Goal: Task Accomplishment & Management: Use online tool/utility

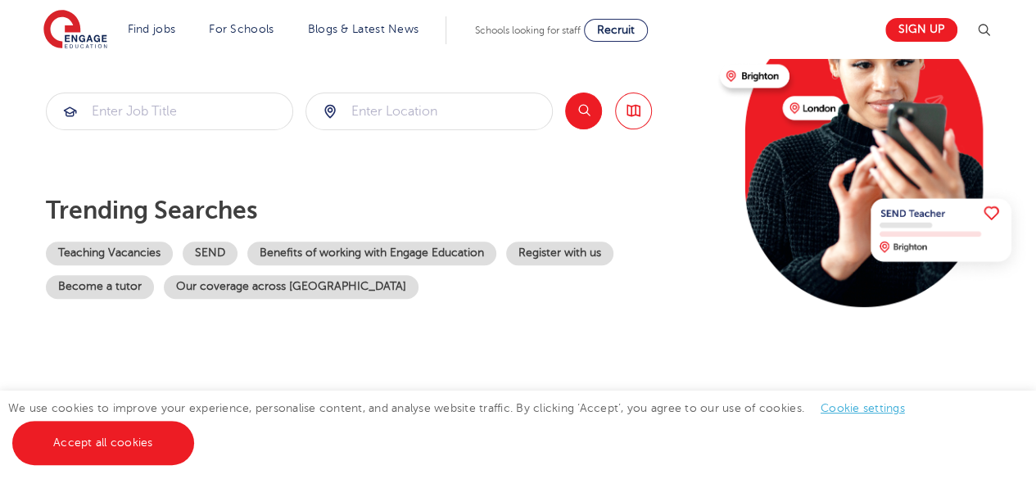
scroll to position [219, 0]
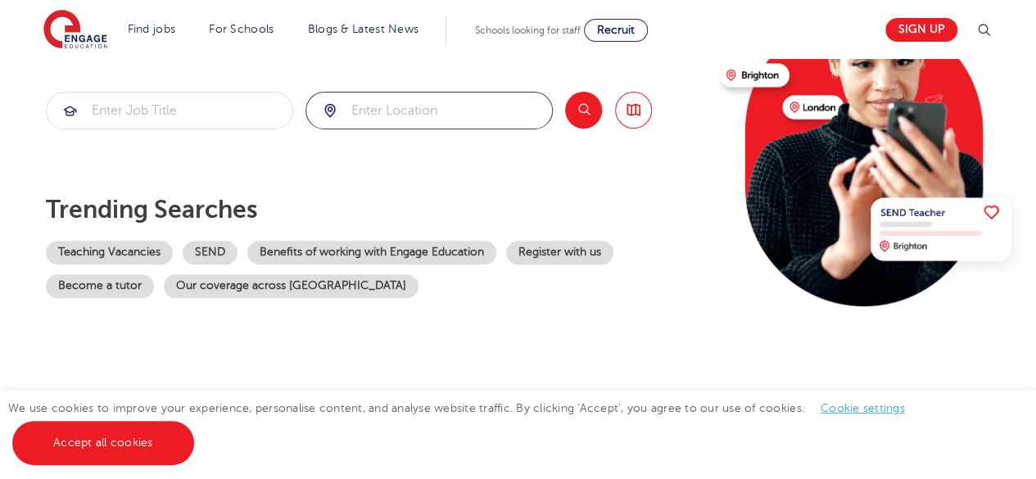
click at [374, 111] on input "search" at bounding box center [429, 111] width 246 height 36
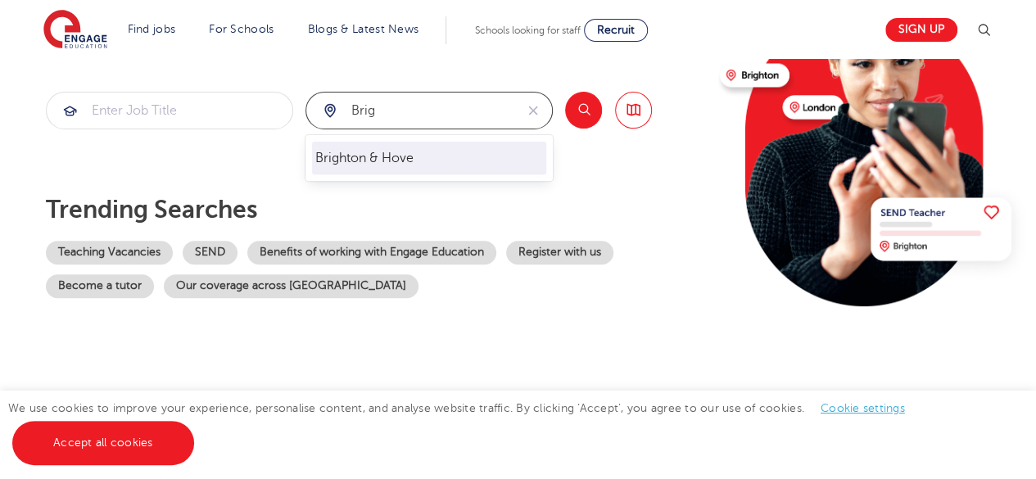
click at [356, 163] on li "Brighton & Hove" at bounding box center [429, 158] width 234 height 33
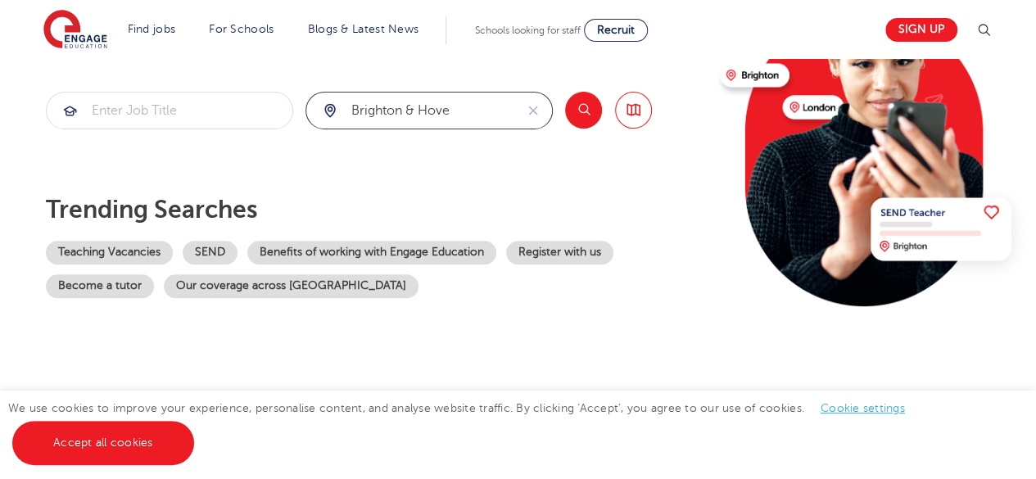
type input "Brighton & Hove"
click at [224, 120] on input "search" at bounding box center [170, 111] width 246 height 36
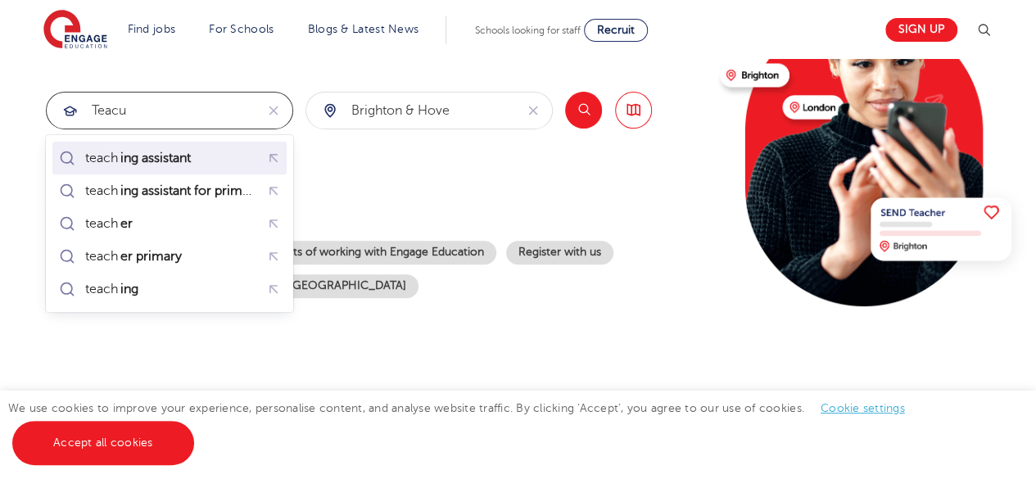
click at [172, 160] on mark "ing assistant" at bounding box center [155, 158] width 75 height 20
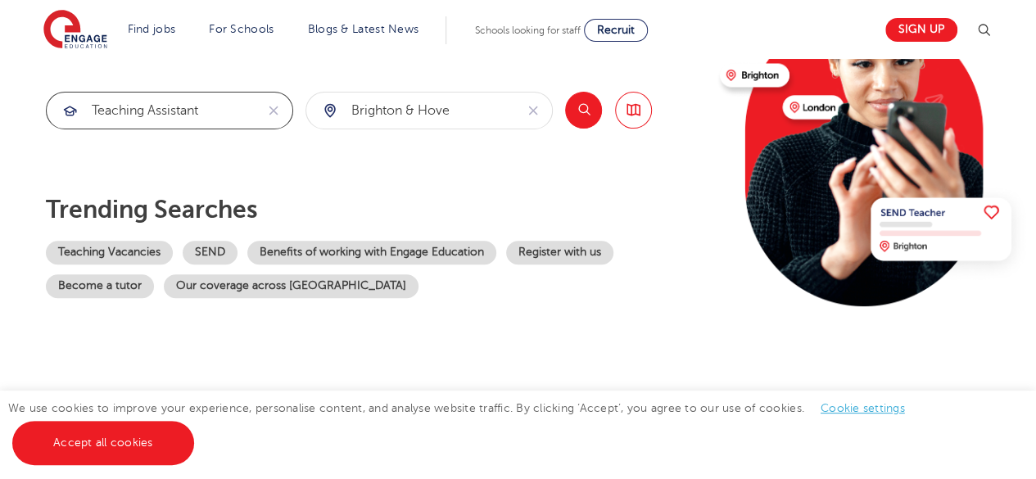
type input "teaching assistant"
click at [585, 109] on button "Search" at bounding box center [583, 110] width 37 height 37
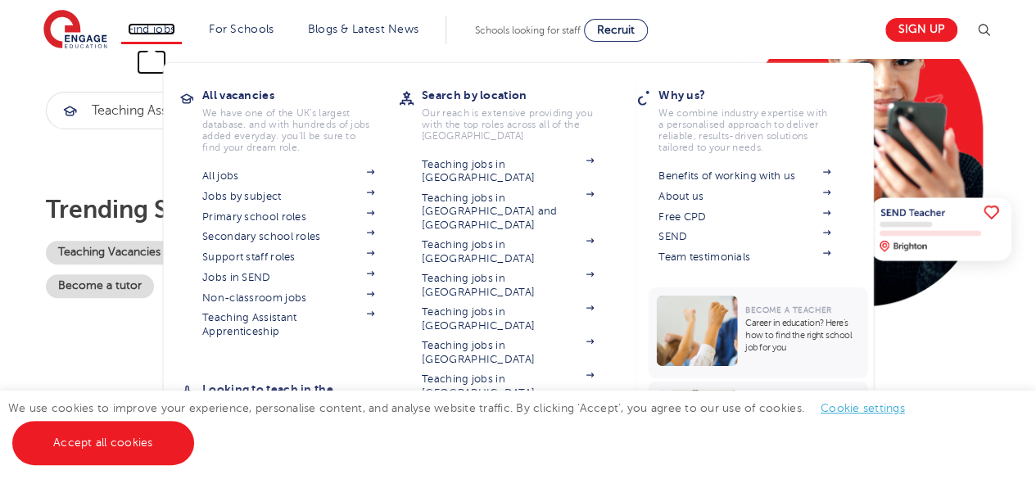
click at [156, 29] on link "Find jobs" at bounding box center [152, 29] width 48 height 12
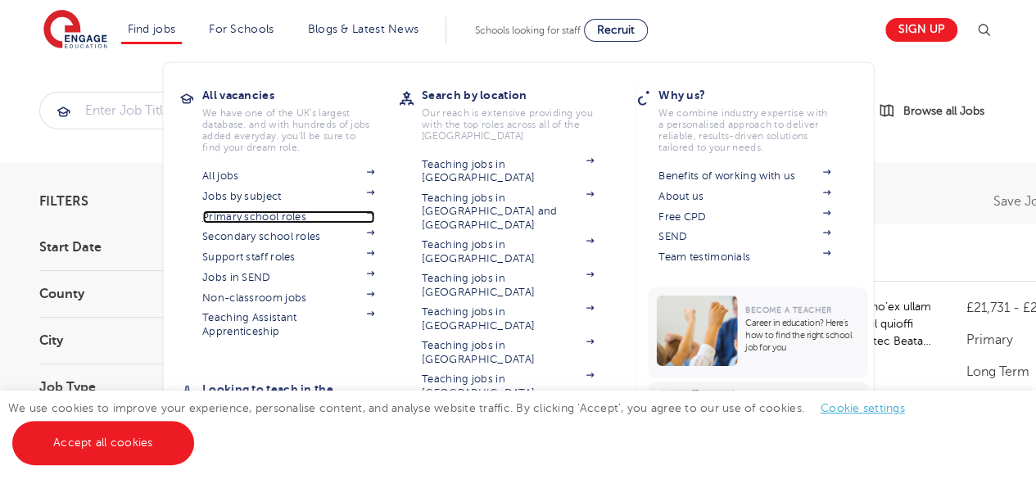
click at [260, 221] on link "Primary school roles" at bounding box center [288, 216] width 172 height 13
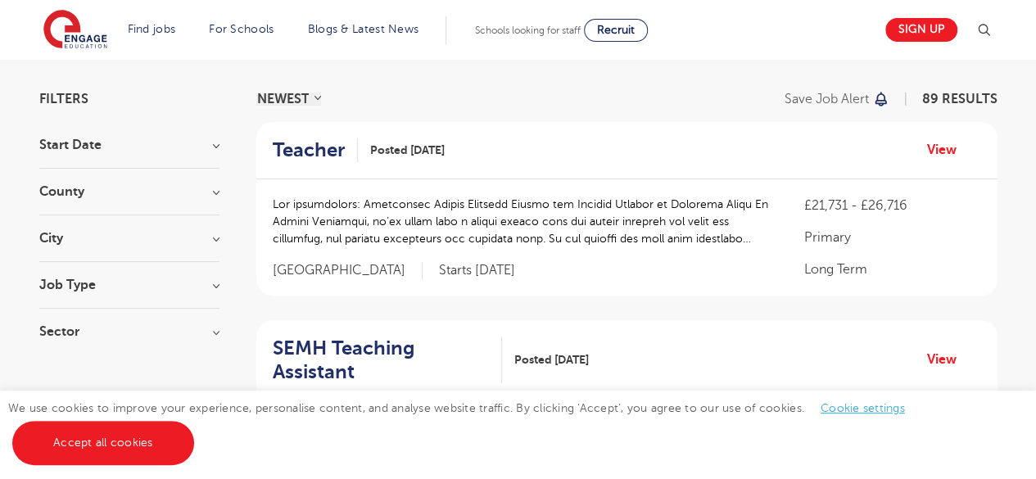
scroll to position [105, 0]
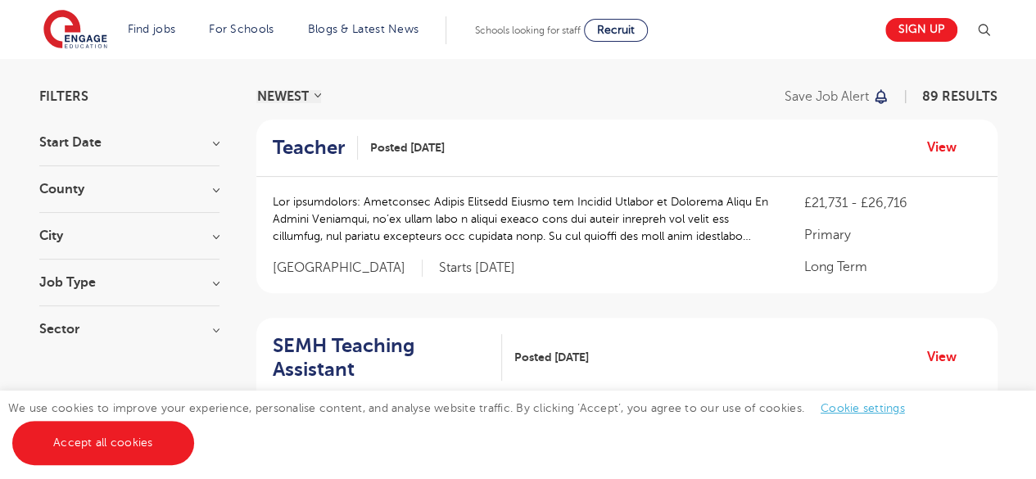
click at [216, 273] on section "Start Date September 88 [DATE] Show more County [GEOGRAPHIC_DATA] 21 [GEOGRAPHI…" at bounding box center [129, 244] width 180 height 216
click at [213, 283] on h3 "Job Type" at bounding box center [129, 282] width 180 height 13
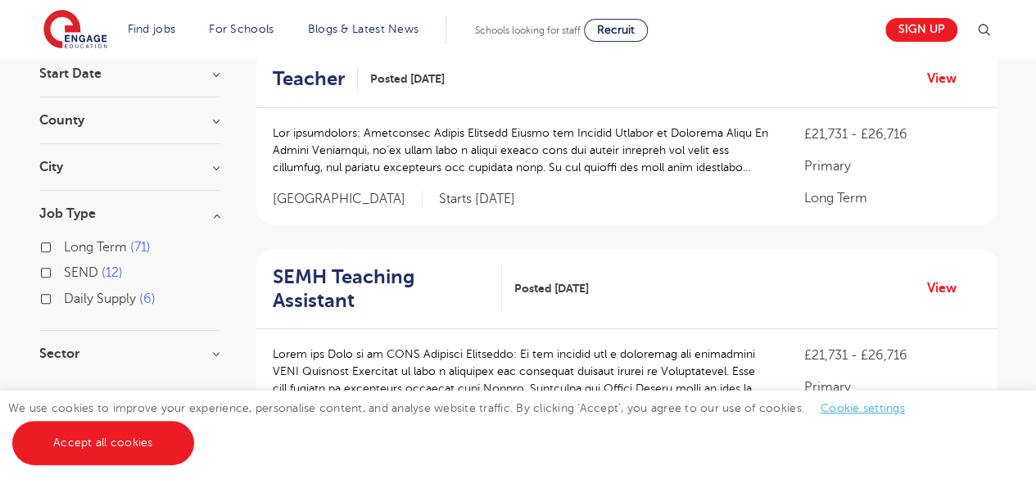
scroll to position [175, 0]
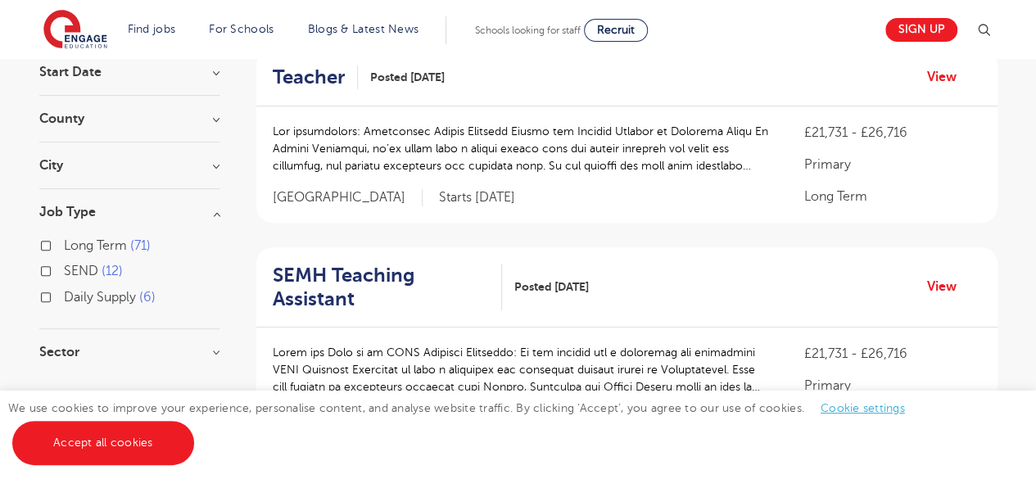
click at [64, 270] on label "SEND 12" at bounding box center [93, 270] width 59 height 21
click at [64, 270] on input "SEND 12" at bounding box center [69, 269] width 11 height 11
checkbox input "true"
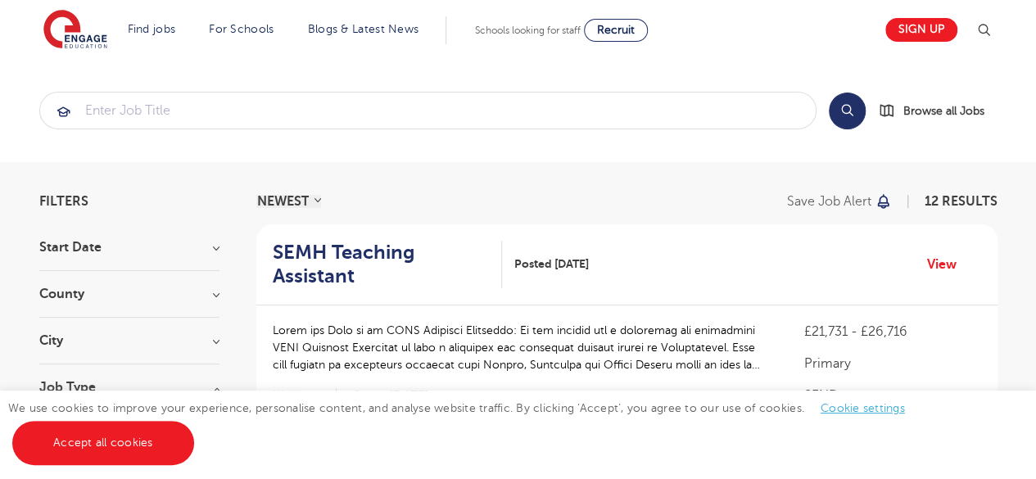
scroll to position [211, 0]
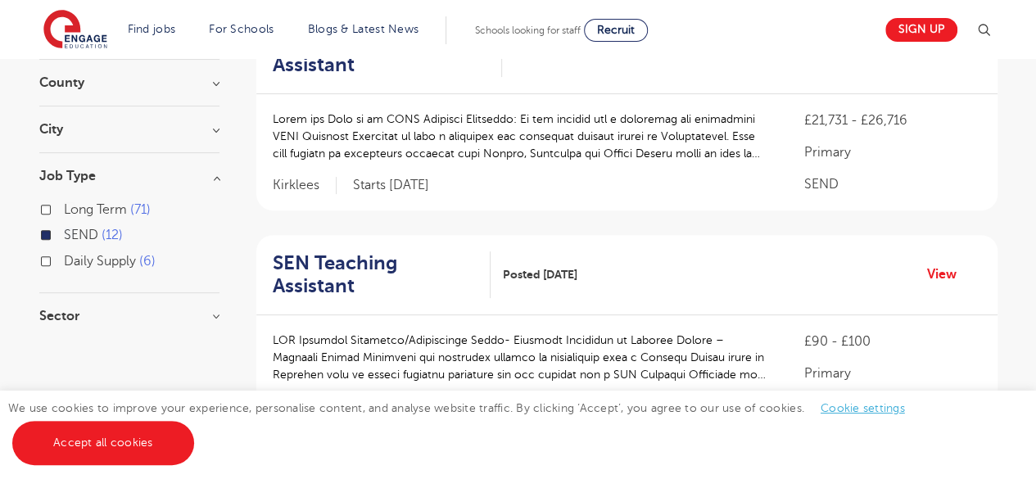
click at [206, 126] on h3 "City" at bounding box center [129, 129] width 180 height 13
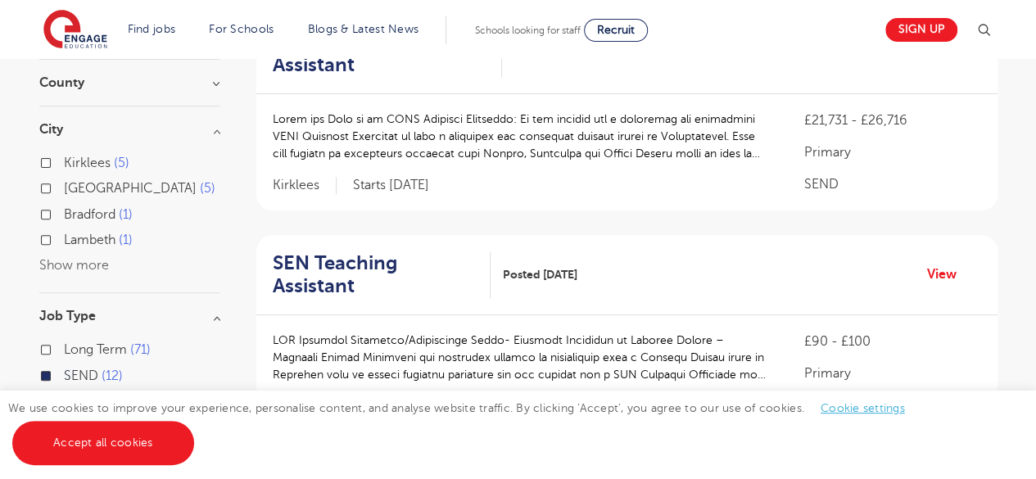
scroll to position [0, 0]
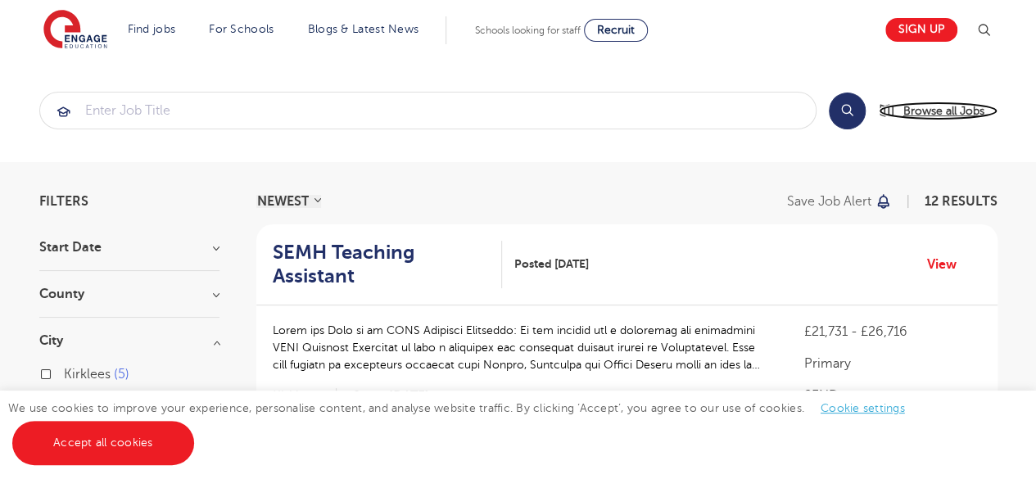
click at [947, 112] on span "Browse all Jobs" at bounding box center [943, 111] width 81 height 19
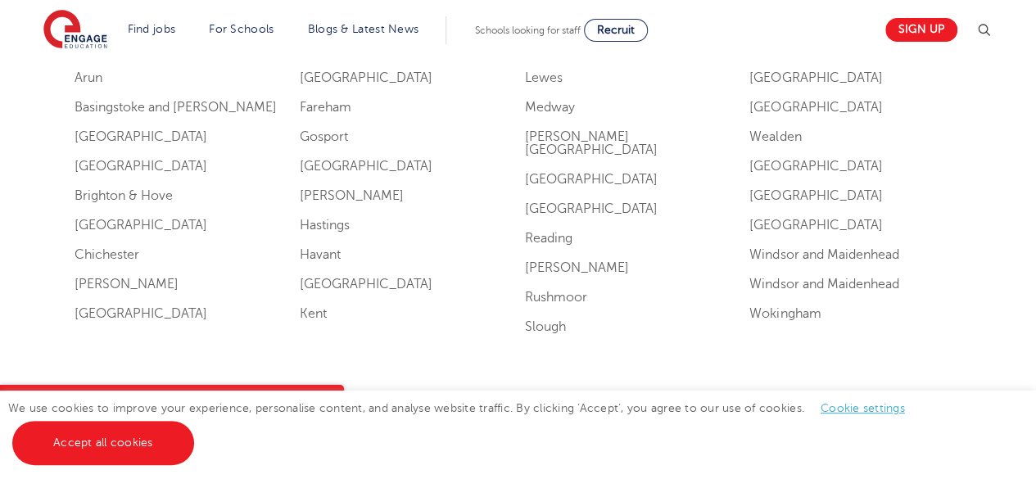
scroll to position [1584, 0]
click at [139, 194] on link "Brighton & Hove" at bounding box center [124, 194] width 98 height 15
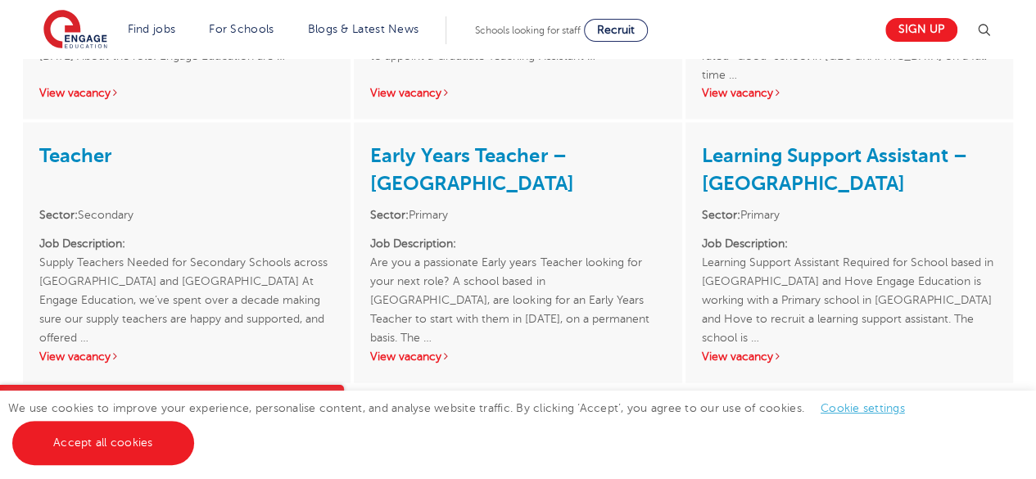
scroll to position [1668, 0]
click at [395, 351] on link "View vacancy" at bounding box center [410, 357] width 80 height 12
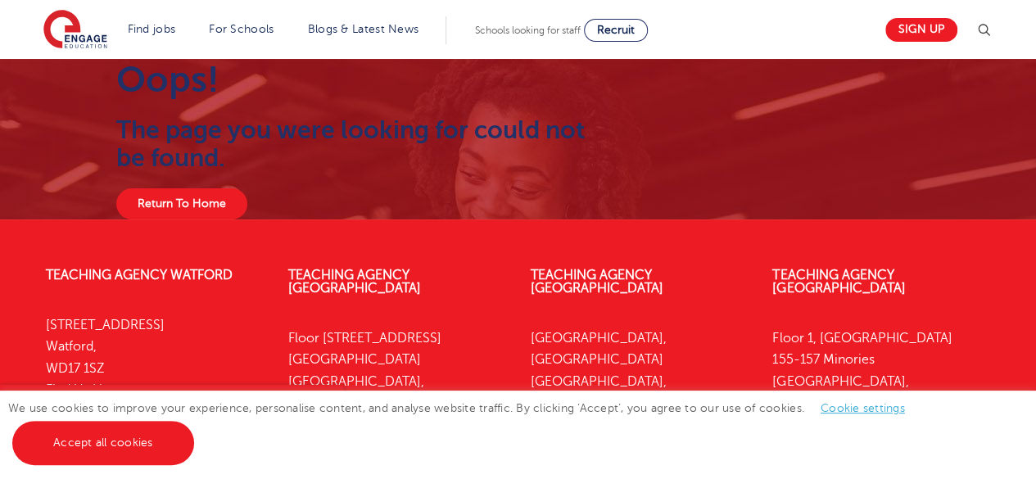
scroll to position [1, 0]
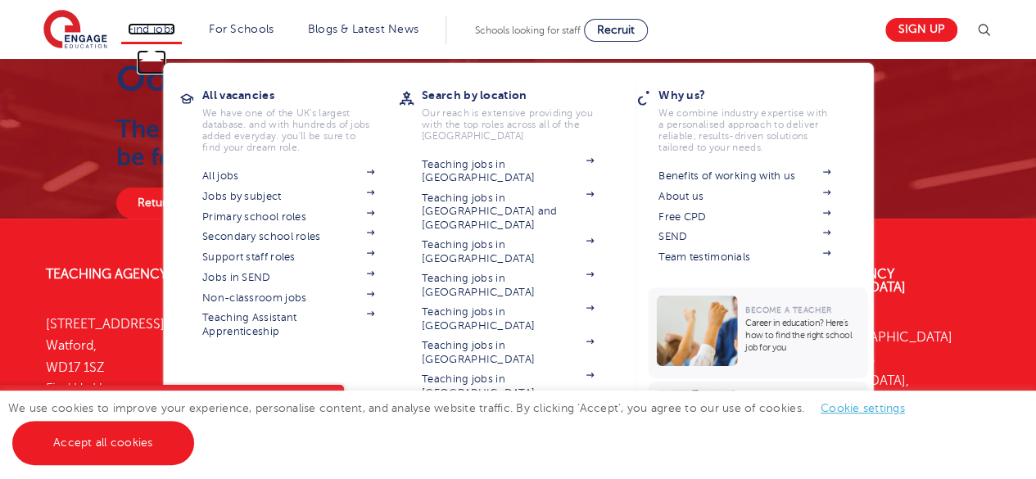
click at [169, 30] on link "Find jobs" at bounding box center [152, 29] width 48 height 12
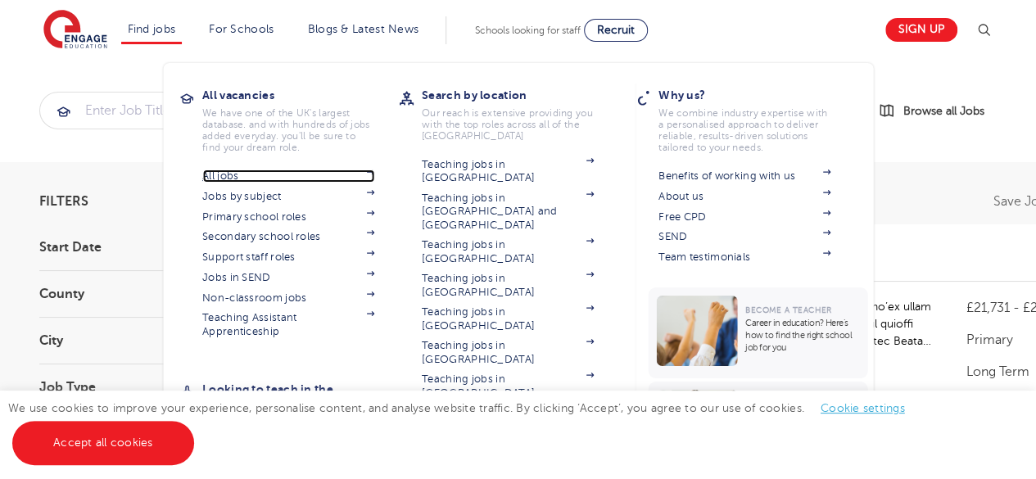
click at [237, 176] on link "All jobs" at bounding box center [288, 175] width 172 height 13
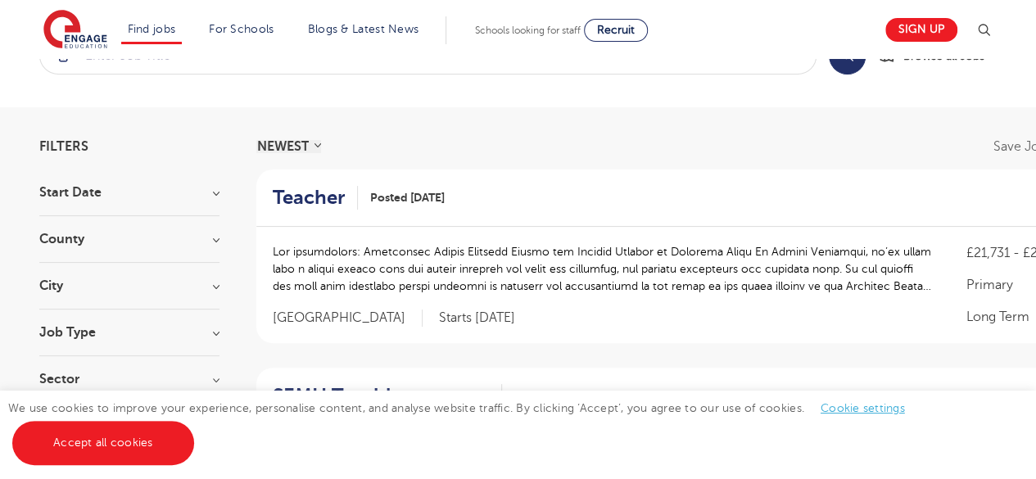
scroll to position [56, 0]
click at [208, 291] on div "City Hounslow 63 Leeds 39 [GEOGRAPHIC_DATA] 38 Ealing 33 Wandsworth 33 Show more" at bounding box center [129, 293] width 180 height 30
click at [214, 285] on h3 "City" at bounding box center [129, 284] width 180 height 13
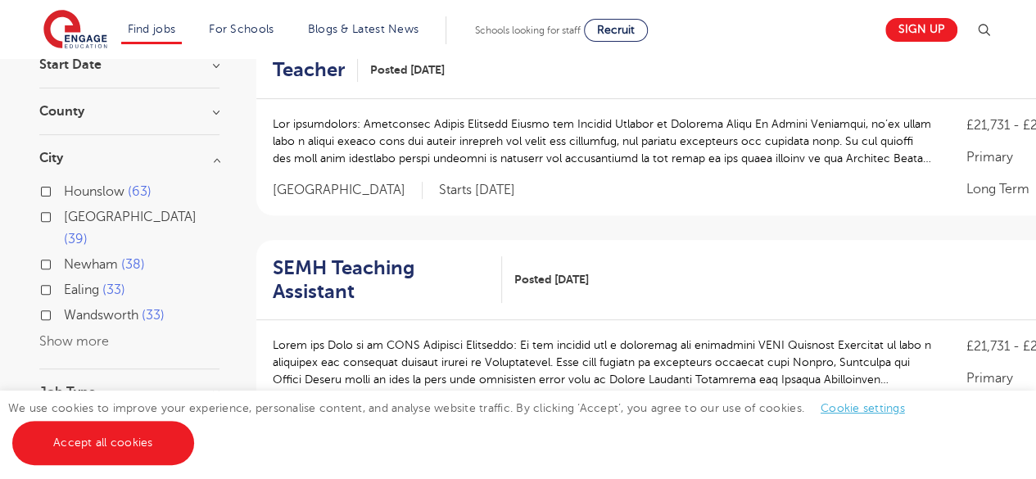
scroll to position [183, 0]
click at [102, 333] on button "Show more" at bounding box center [74, 340] width 70 height 15
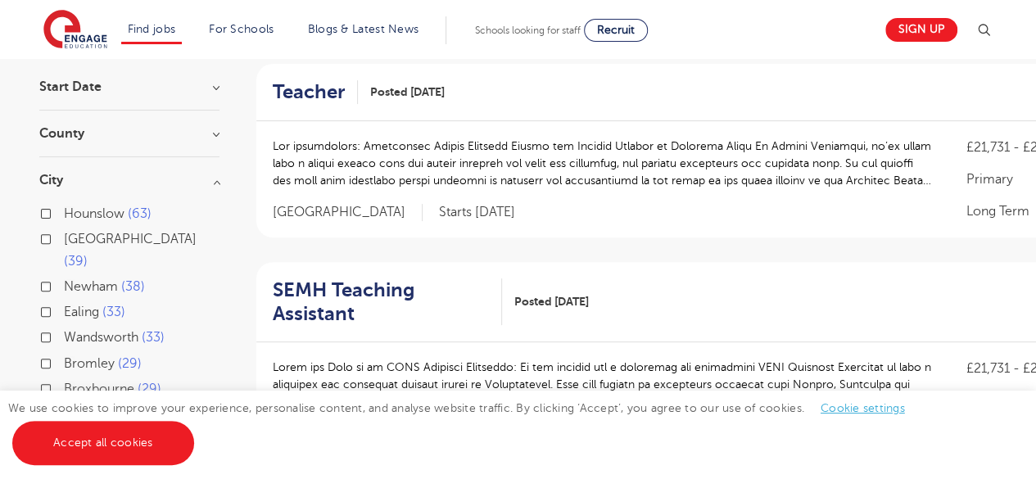
scroll to position [160, 0]
click at [208, 133] on h3 "County" at bounding box center [129, 134] width 180 height 13
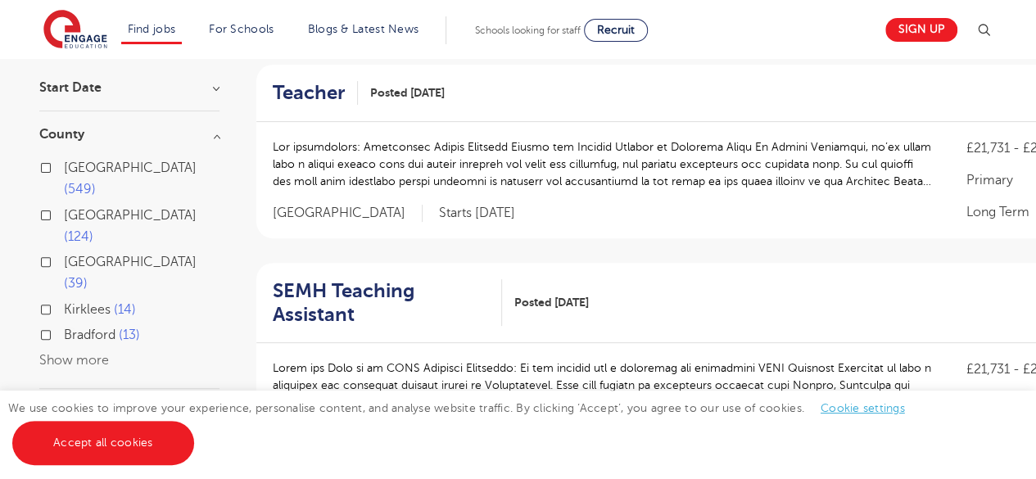
click at [88, 353] on button "Show more" at bounding box center [74, 360] width 70 height 15
click at [48, 397] on div "[GEOGRAPHIC_DATA] 11" at bounding box center [129, 409] width 180 height 25
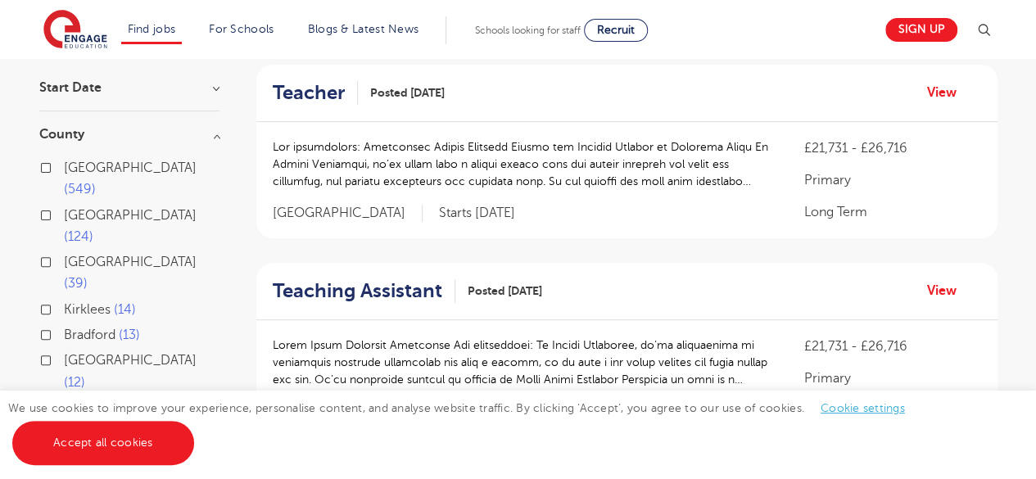
click at [64, 350] on label "[GEOGRAPHIC_DATA] 12" at bounding box center [142, 371] width 156 height 43
click at [64, 353] on input "[GEOGRAPHIC_DATA] 12" at bounding box center [69, 358] width 11 height 11
checkbox input "true"
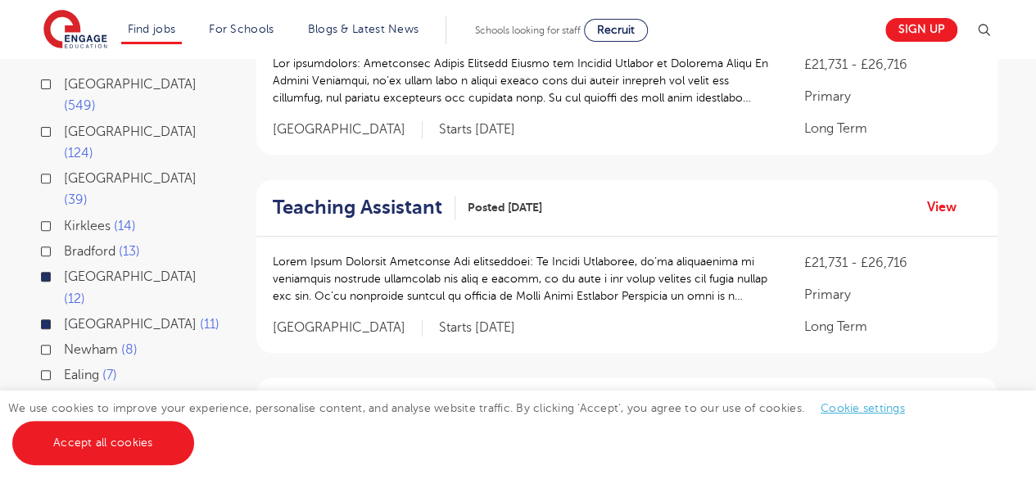
scroll to position [244, 0]
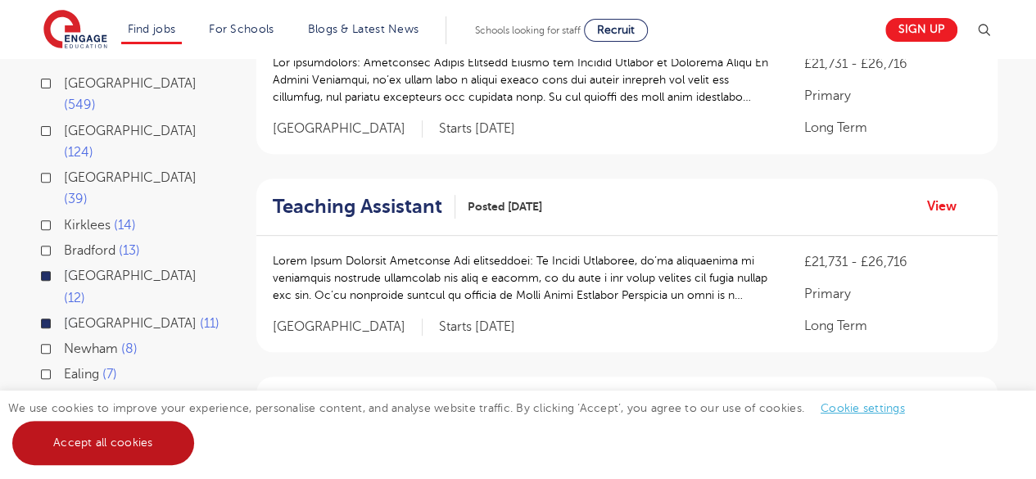
click at [135, 444] on link "Accept all cookies" at bounding box center [103, 443] width 182 height 44
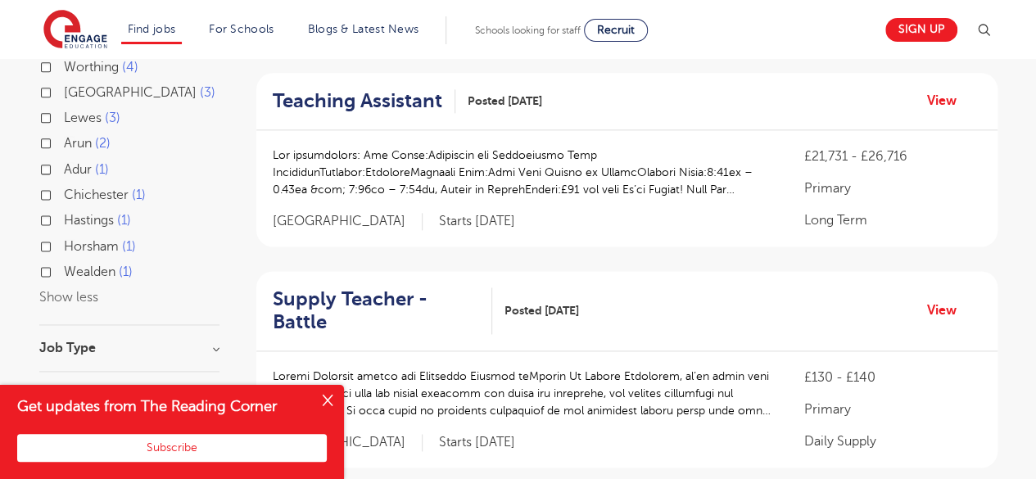
scroll to position [992, 0]
click at [332, 405] on button "Close" at bounding box center [327, 401] width 33 height 33
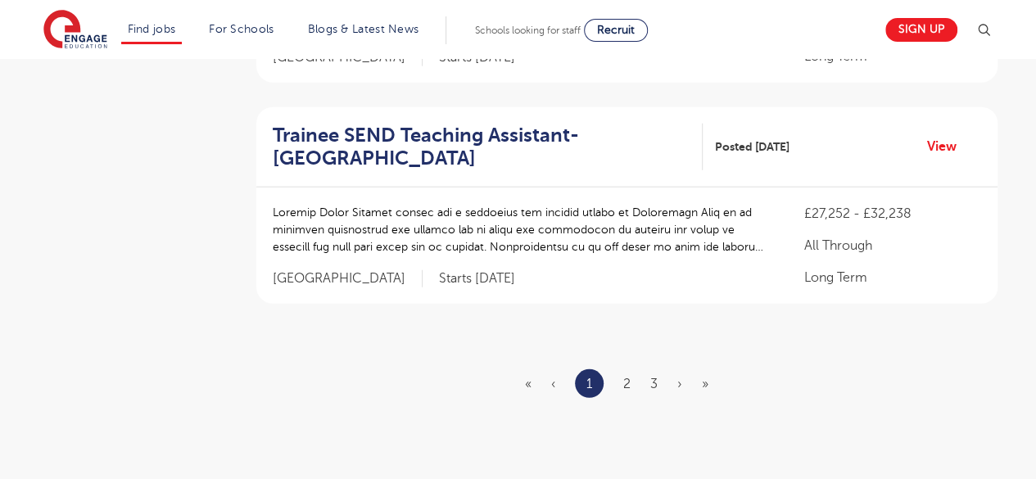
scroll to position [1969, 0]
click at [629, 377] on link "2" at bounding box center [626, 384] width 7 height 15
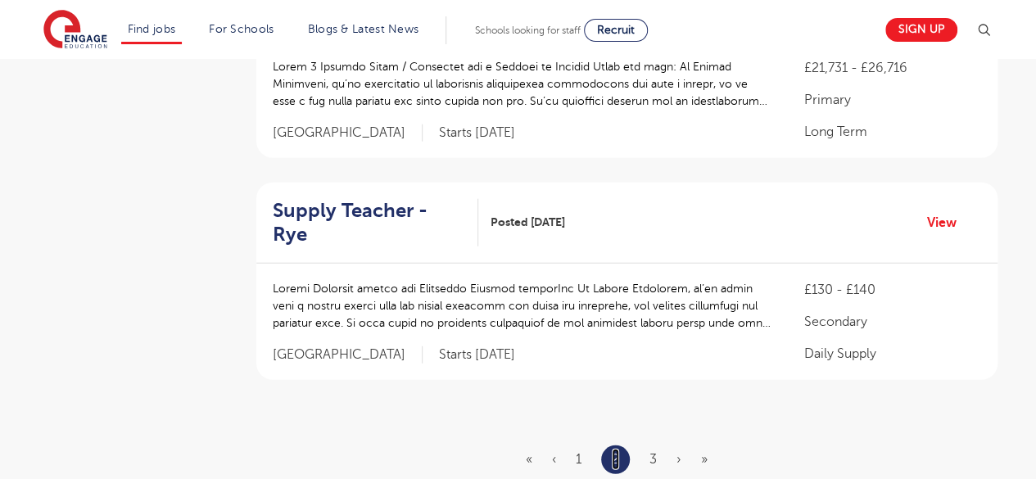
scroll to position [1992, 0]
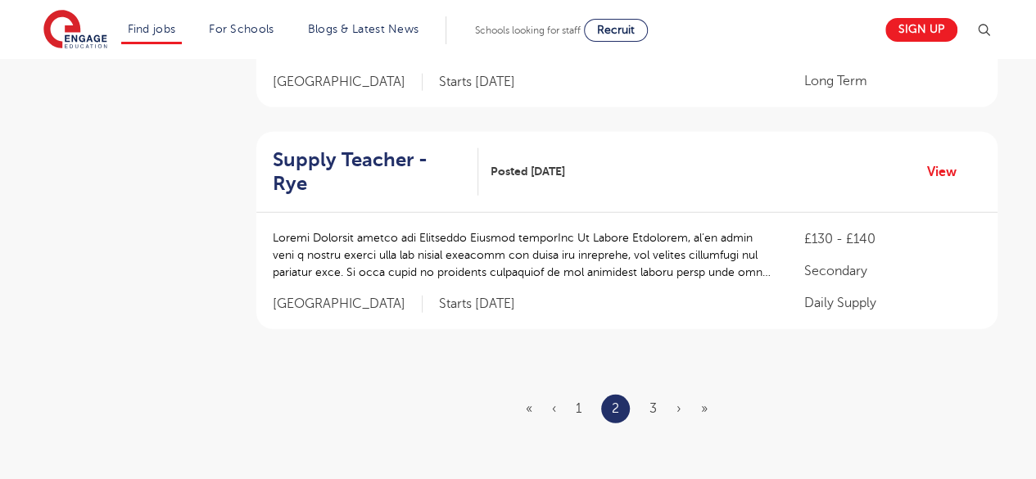
click at [657, 395] on ul "« ‹ 1 2 3 › »" at bounding box center [626, 409] width 201 height 29
click at [654, 401] on link "3" at bounding box center [652, 408] width 7 height 15
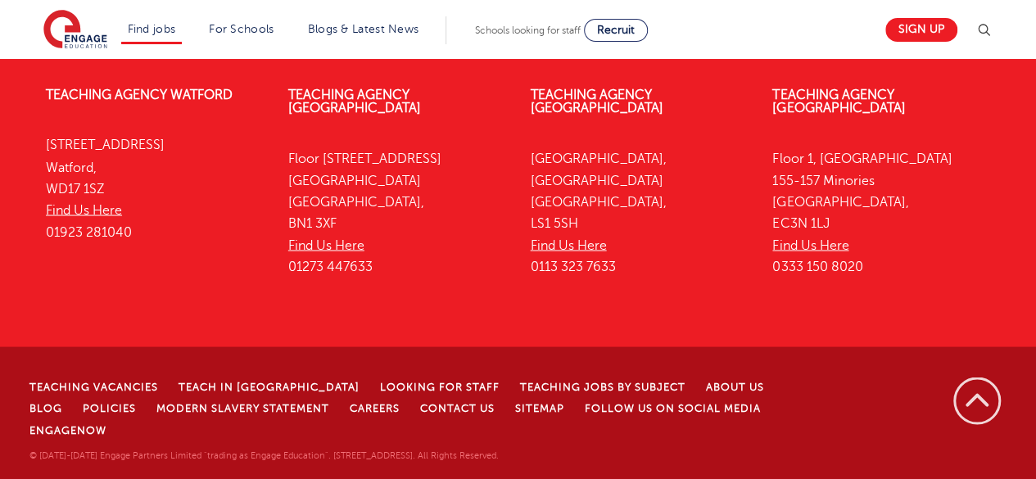
scroll to position [0, 0]
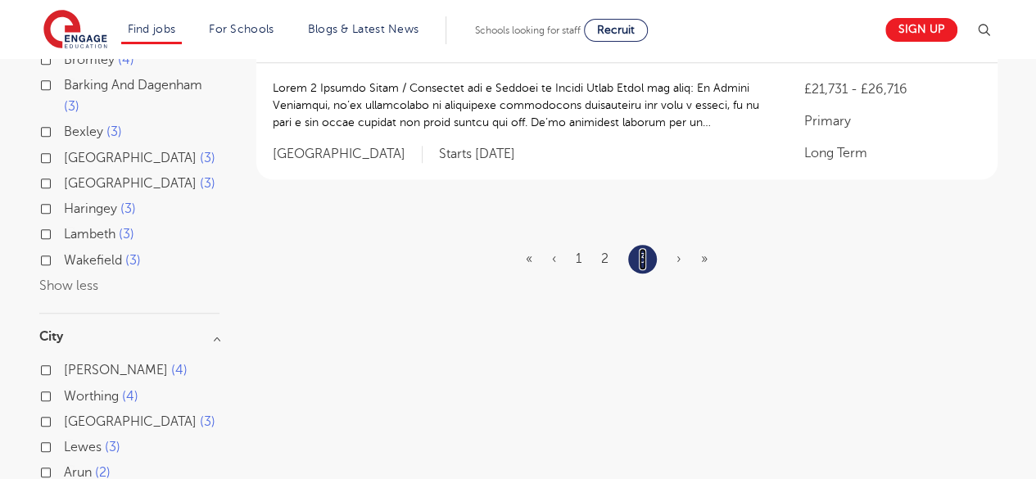
scroll to position [662, 0]
